Goal: Information Seeking & Learning: Learn about a topic

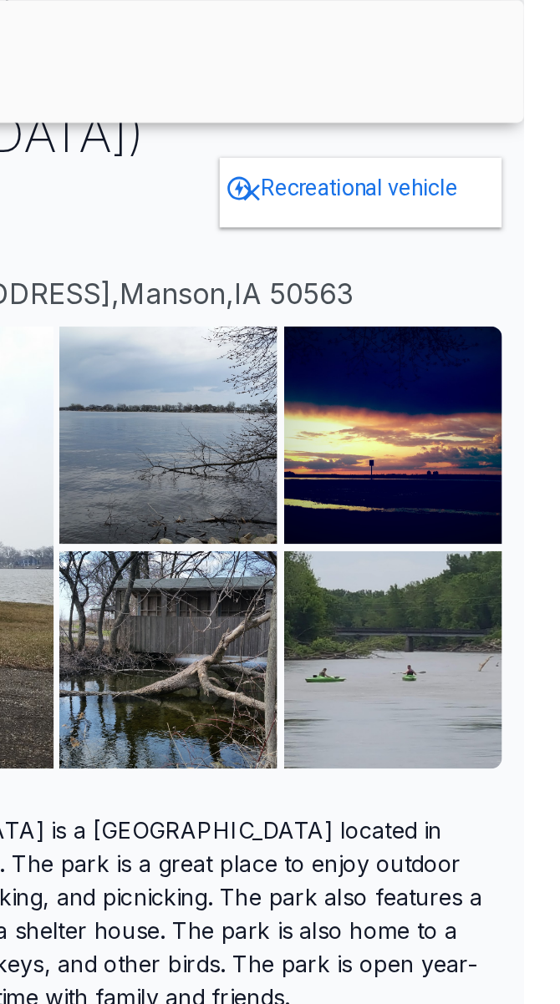
scroll to position [251, 0]
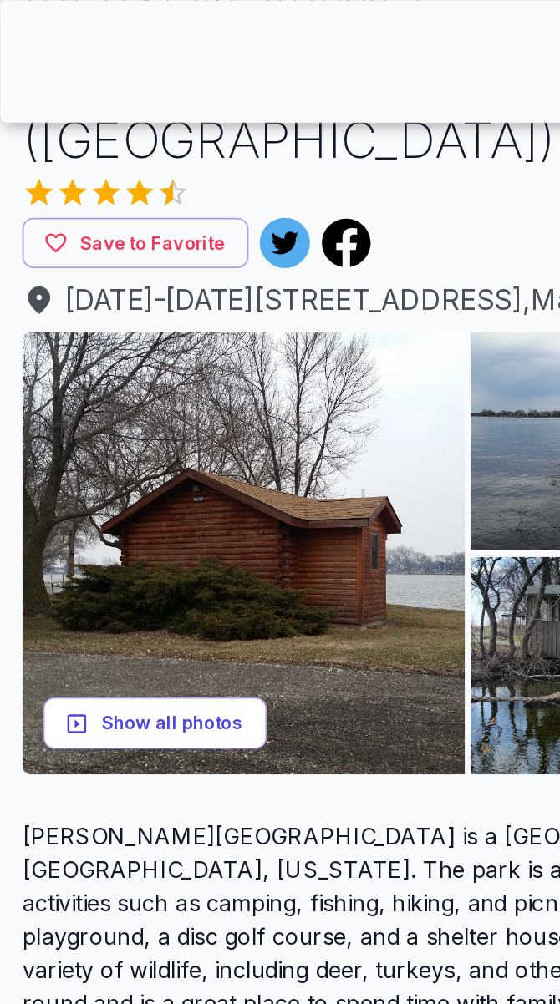
click at [144, 418] on button "Show all photos" at bounding box center [93, 433] width 134 height 31
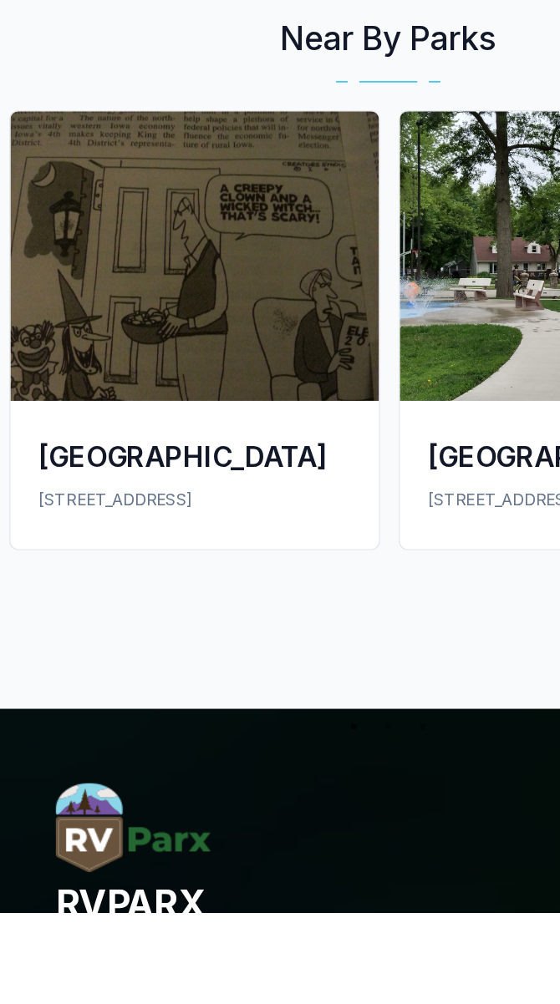
scroll to position [3403, 0]
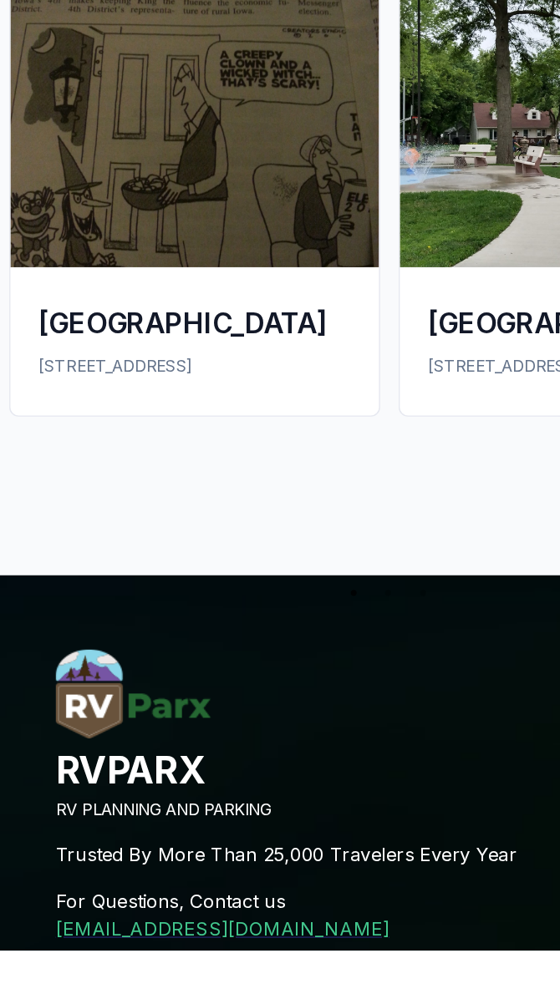
scroll to position [3518, 0]
